Goal: Information Seeking & Learning: Check status

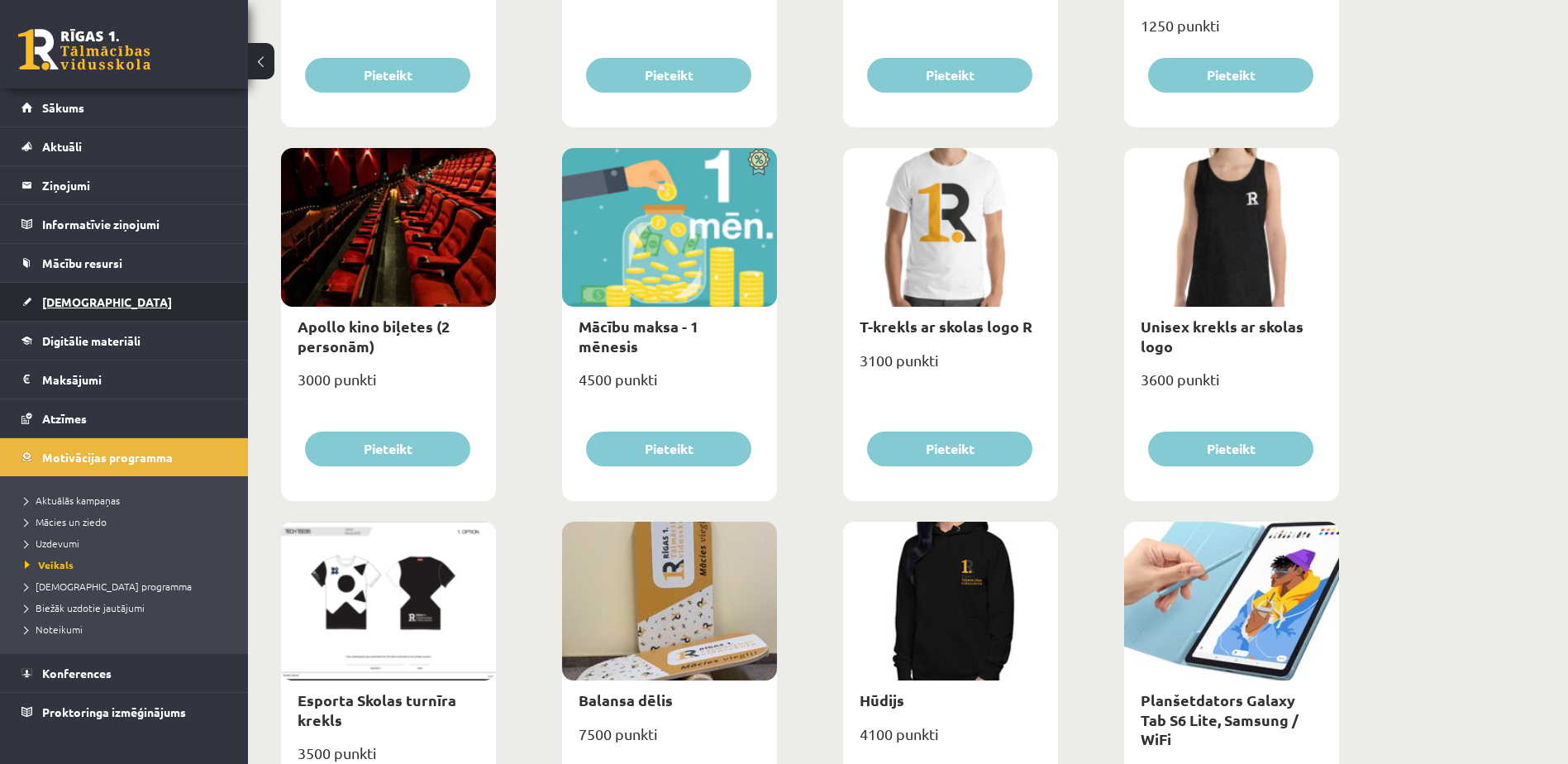
scroll to position [496, 0]
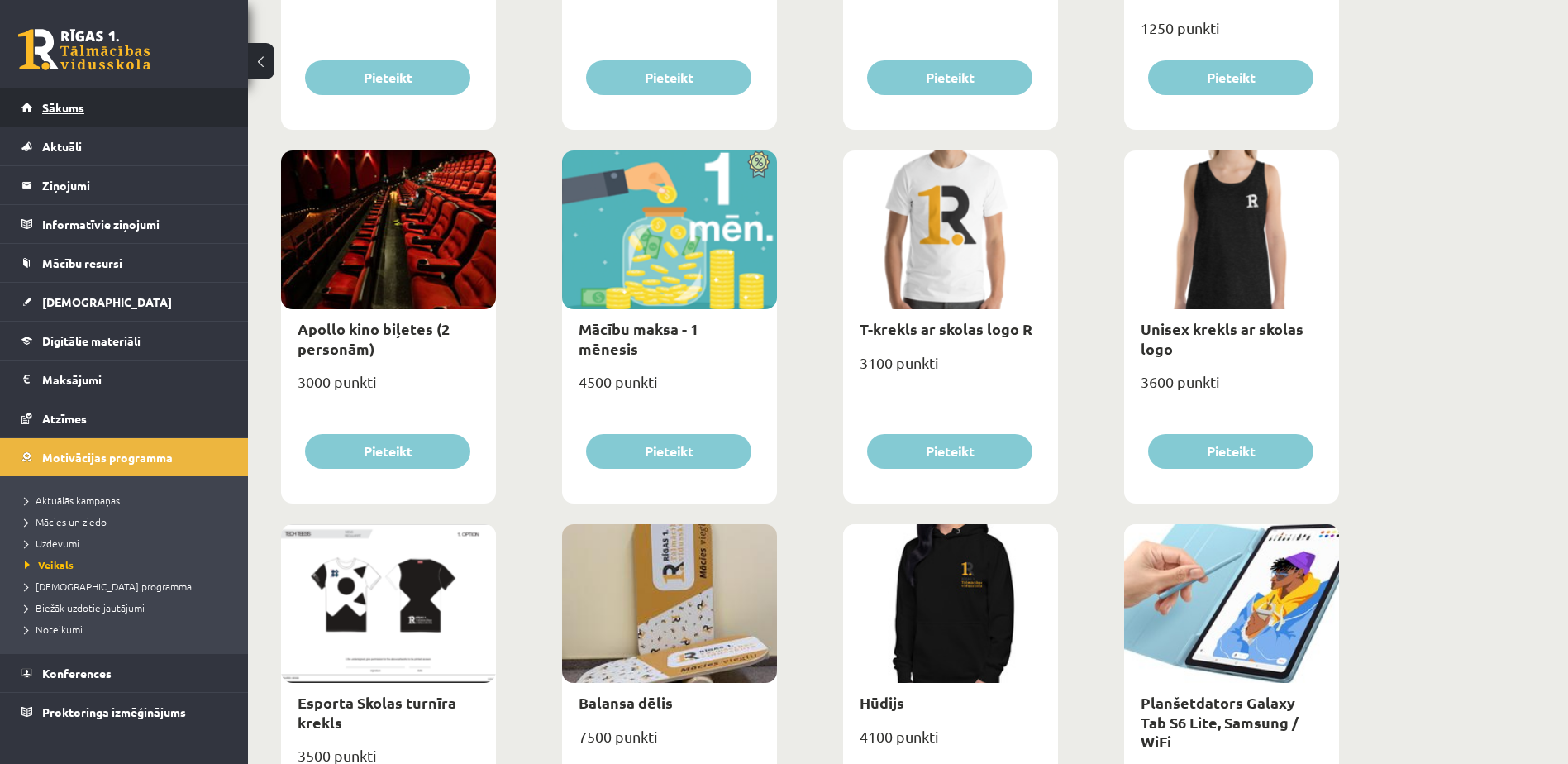
click at [56, 111] on span "Sākums" at bounding box center [63, 107] width 42 height 15
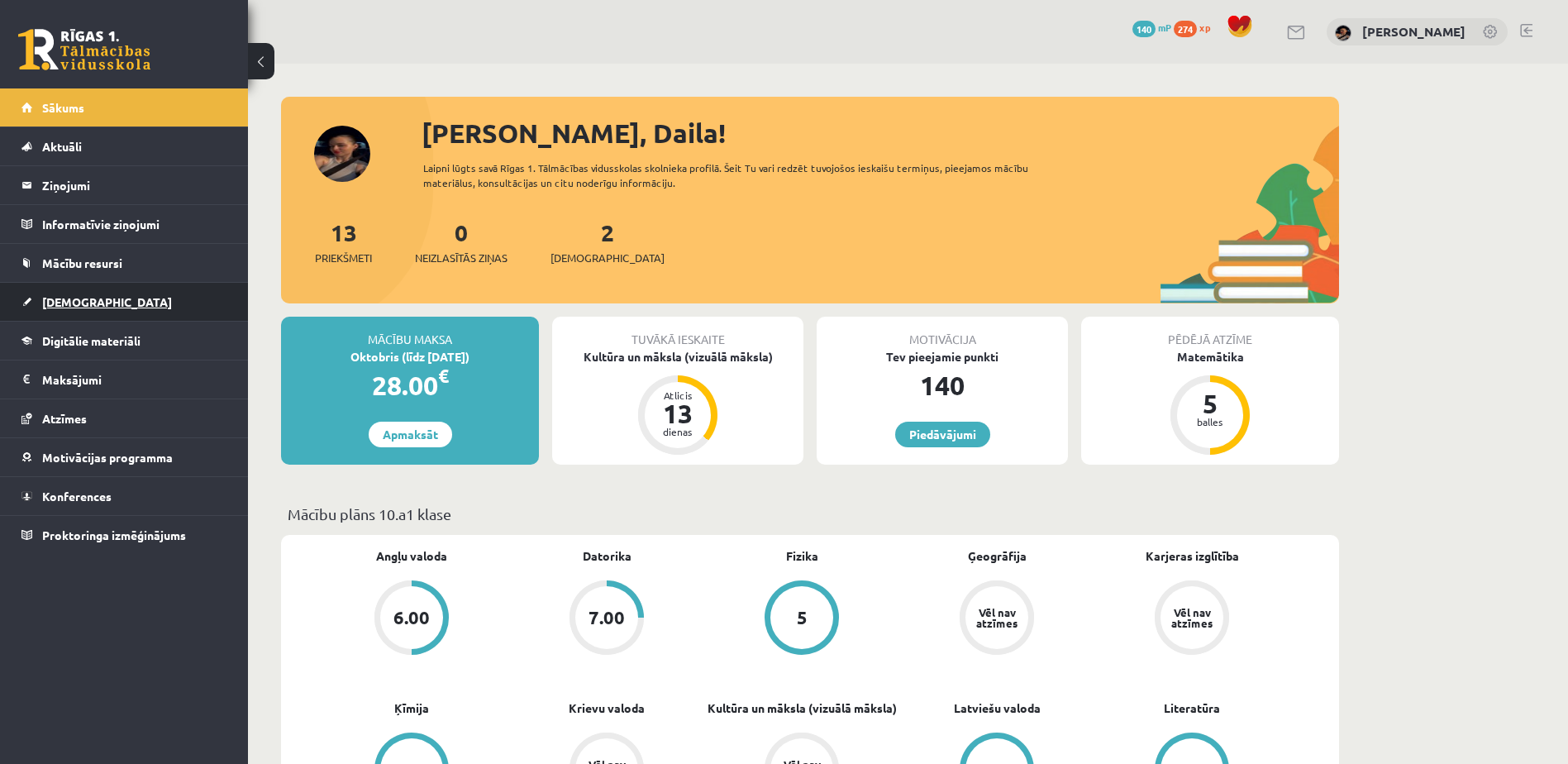
click at [80, 301] on span "[DEMOGRAPHIC_DATA]" at bounding box center [107, 301] width 130 height 15
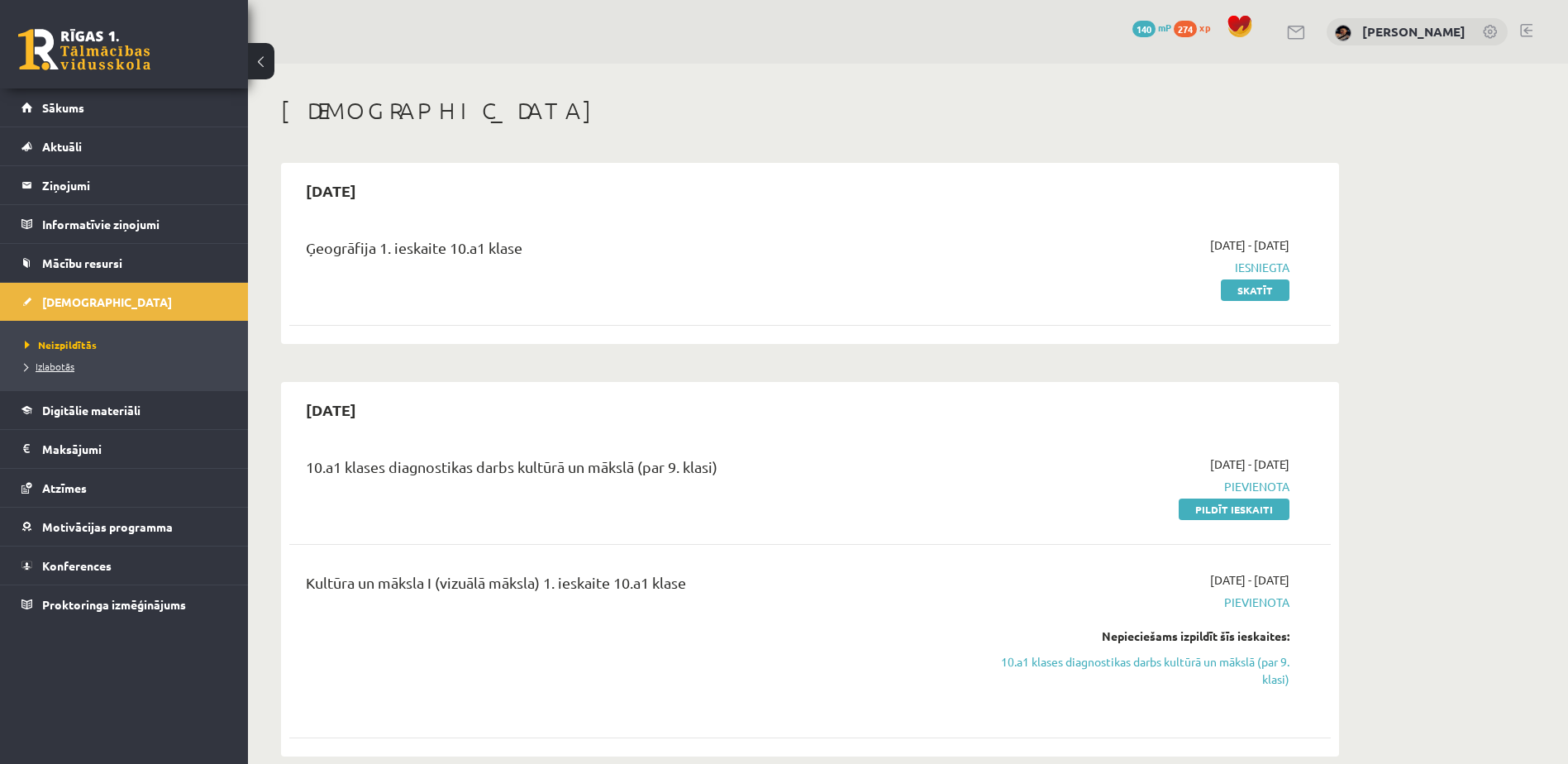
click at [55, 361] on span "Izlabotās" at bounding box center [49, 365] width 50 height 13
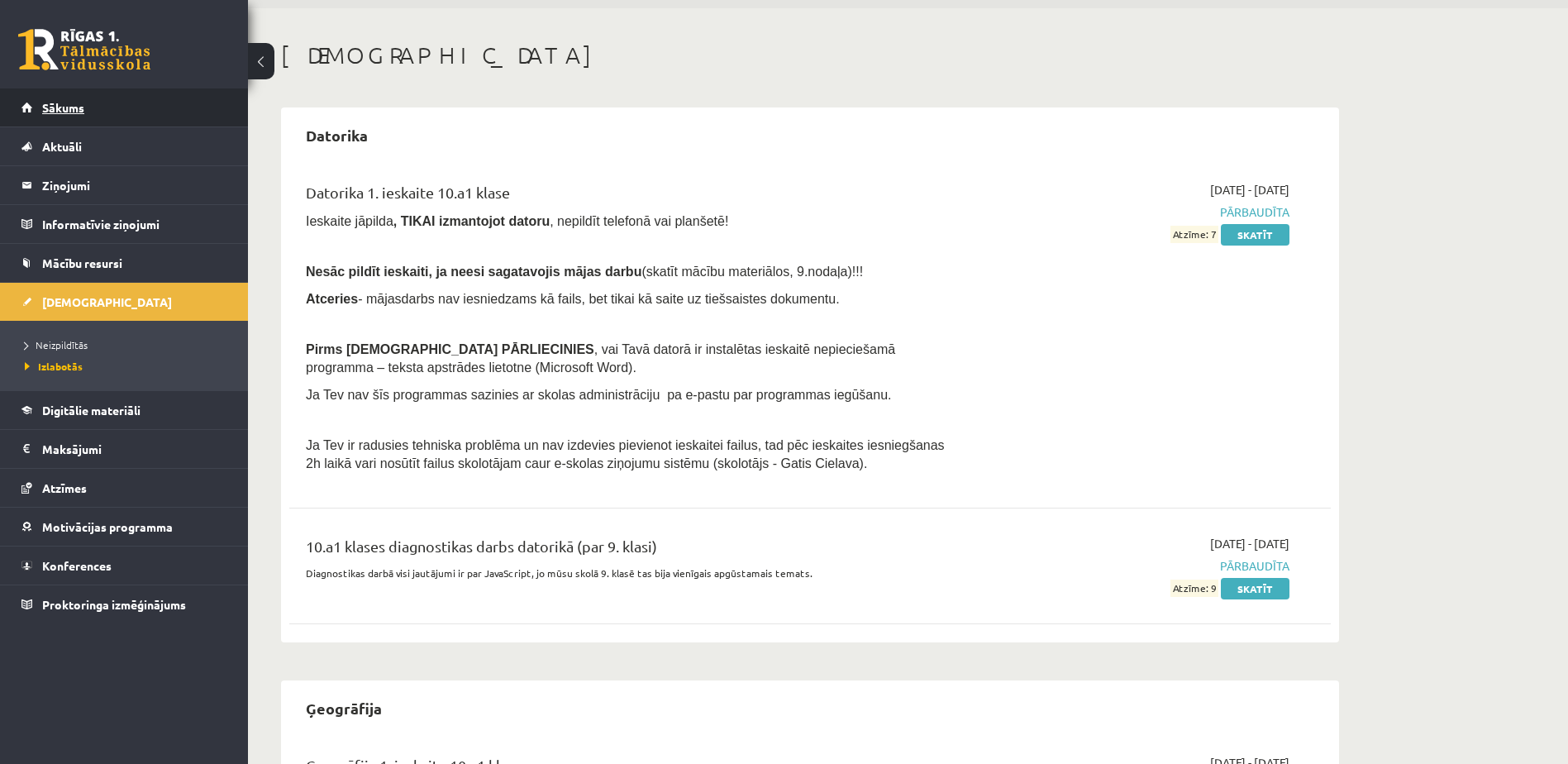
scroll to position [53, 0]
click at [70, 107] on span "Sākums" at bounding box center [63, 107] width 42 height 15
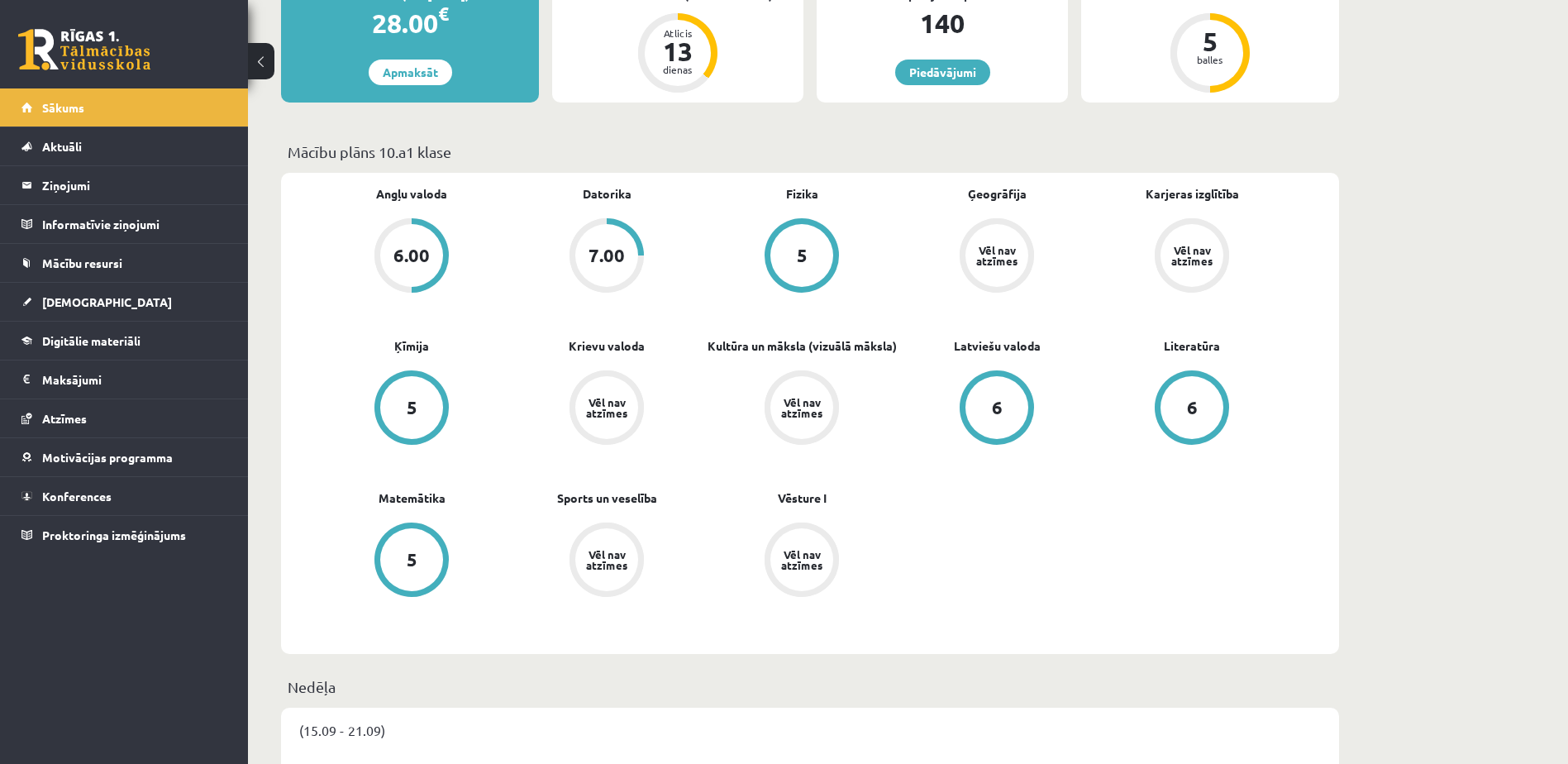
scroll to position [180, 0]
